Goal: Transaction & Acquisition: Download file/media

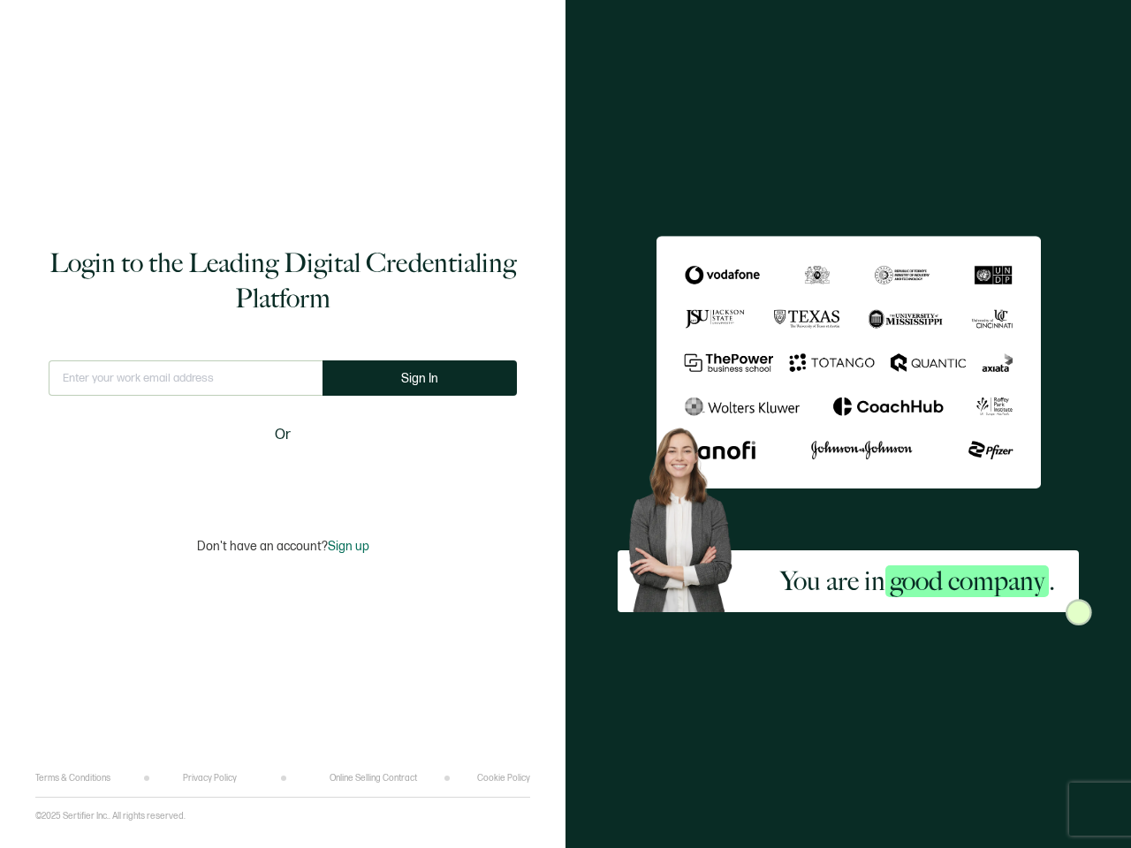
click at [420, 378] on span "Sign In" at bounding box center [419, 378] width 37 height 13
click at [346, 546] on span "Sign up" at bounding box center [349, 546] width 42 height 15
